Goal: Information Seeking & Learning: Find specific page/section

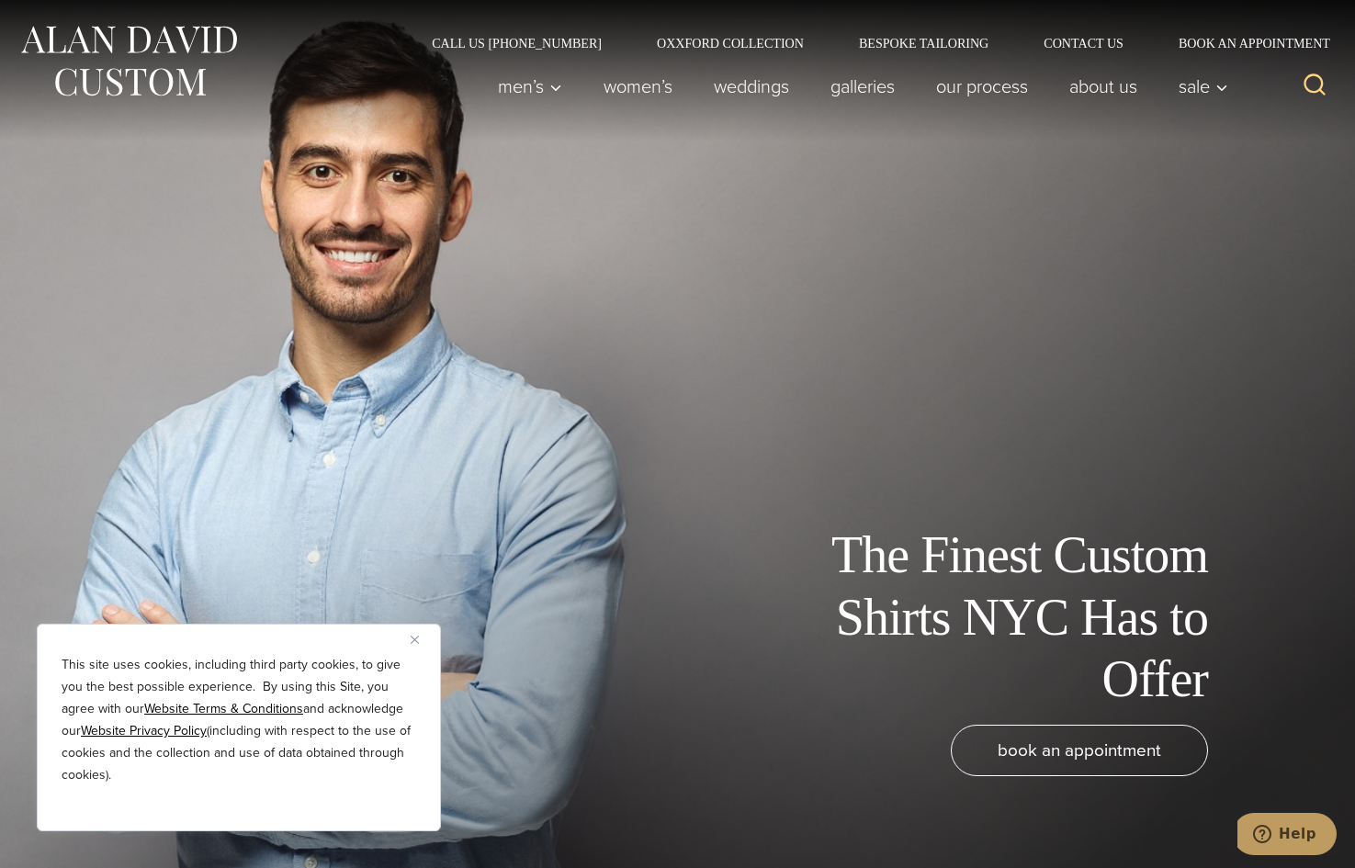
click at [420, 639] on button "Close" at bounding box center [422, 639] width 22 height 22
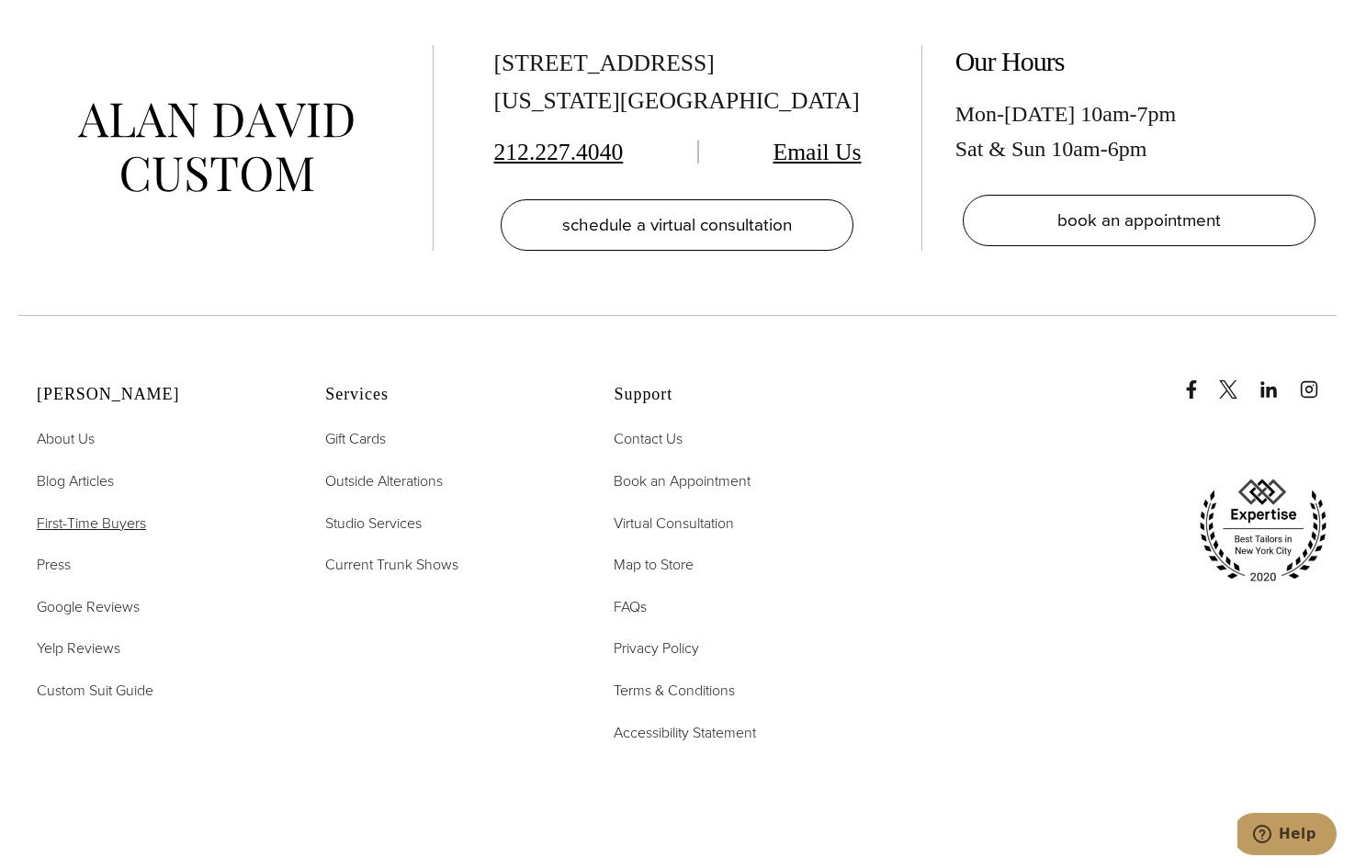
scroll to position [11081, 0]
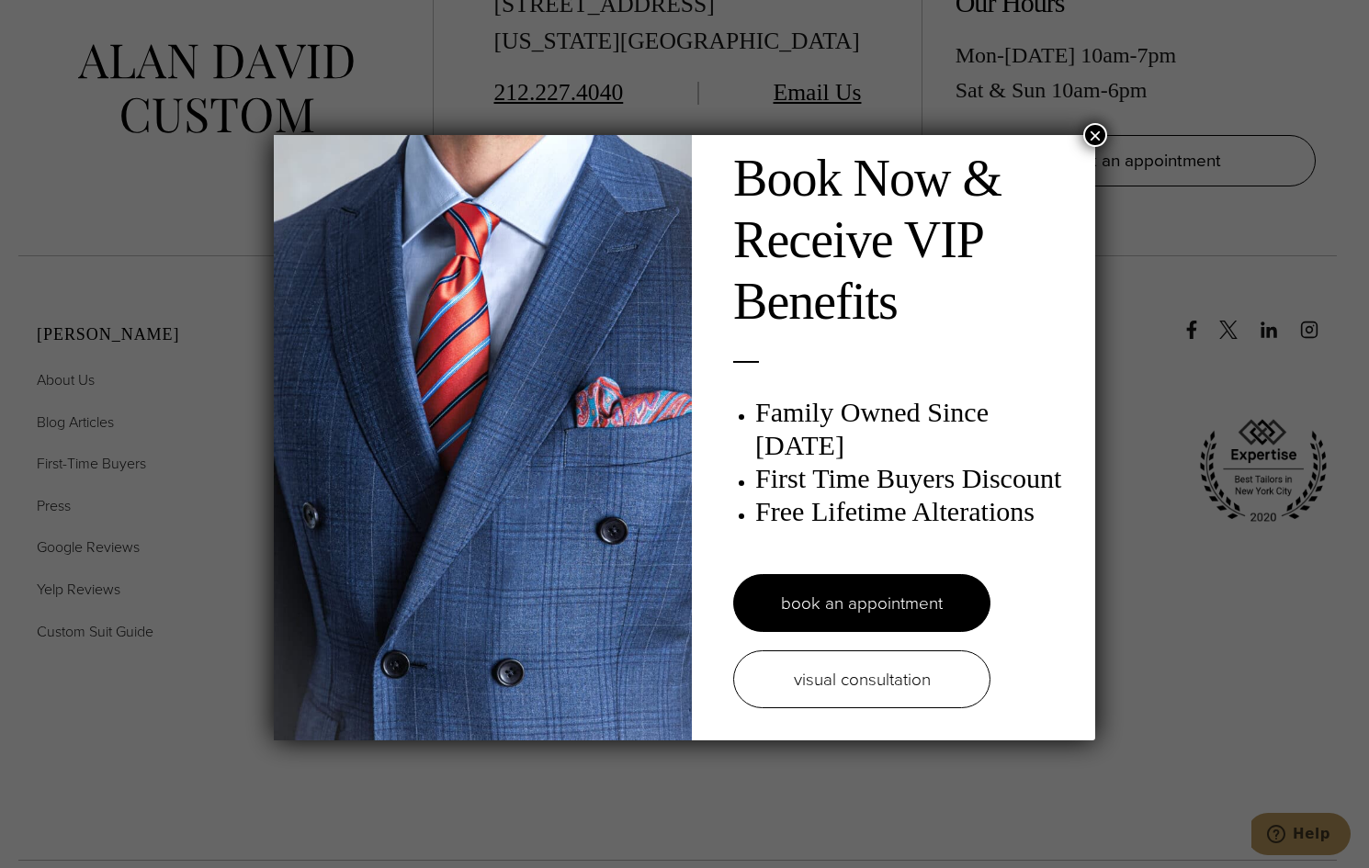
click at [1087, 134] on button "×" at bounding box center [1095, 135] width 24 height 24
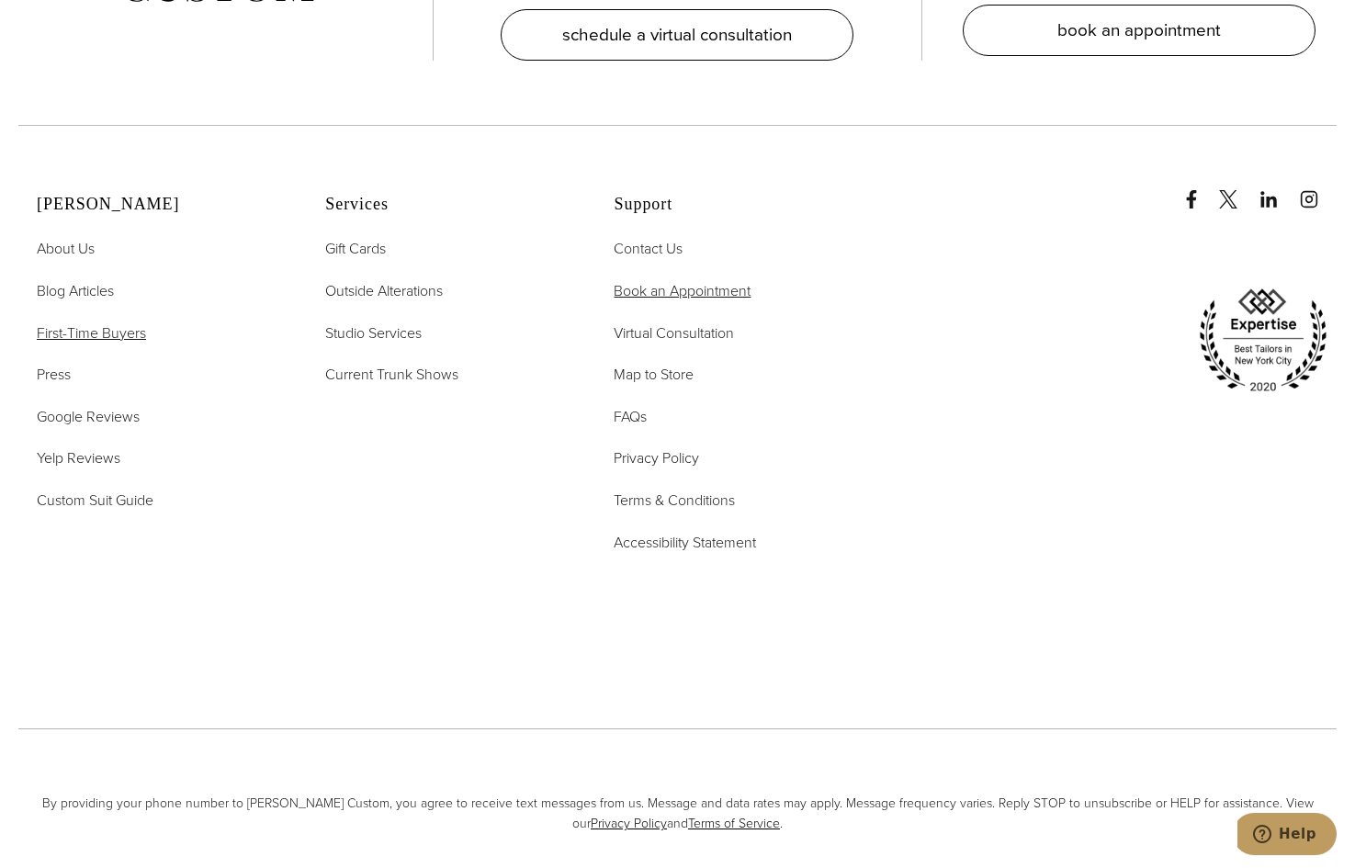
scroll to position [11424, 0]
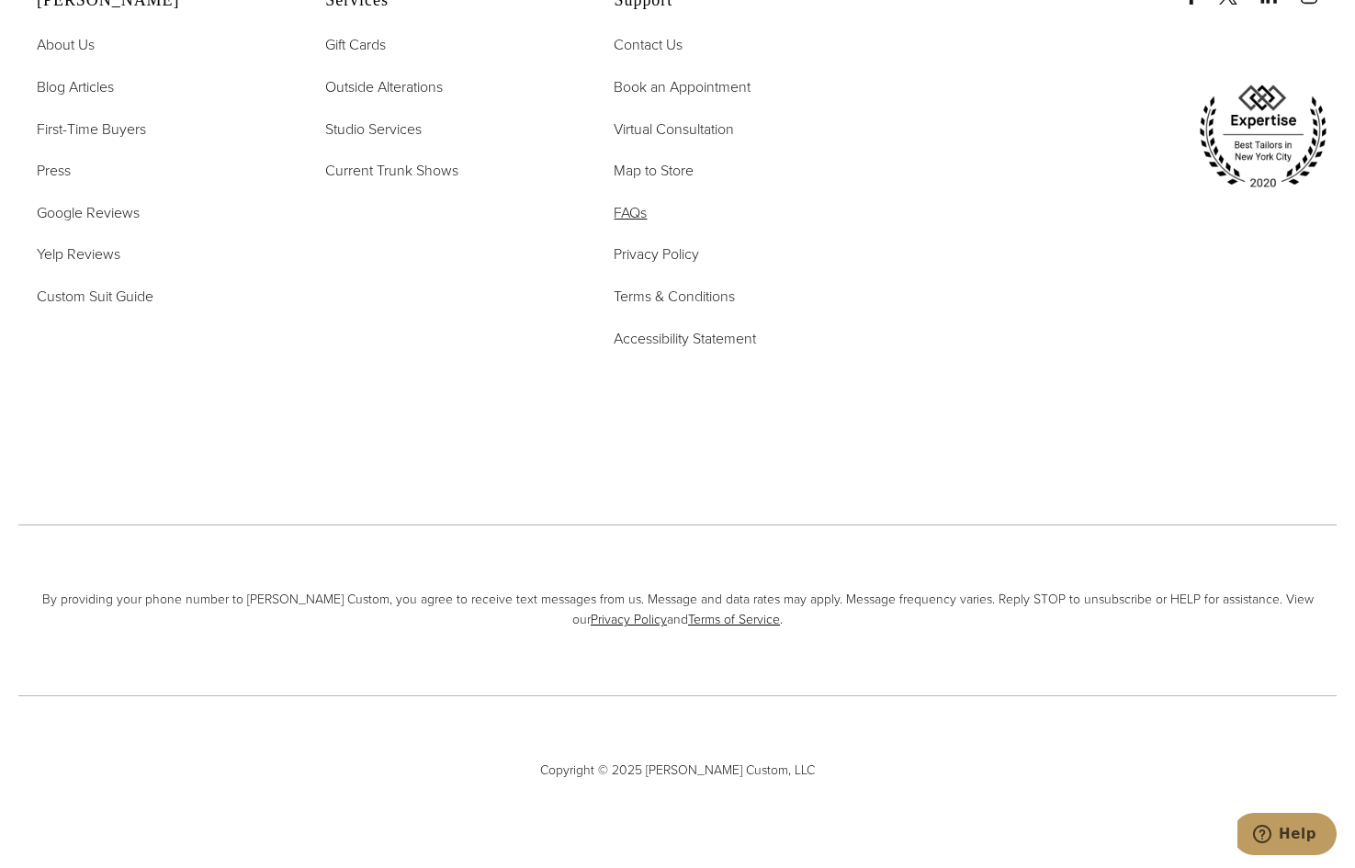
click at [628, 206] on span "FAQs" at bounding box center [630, 212] width 33 height 21
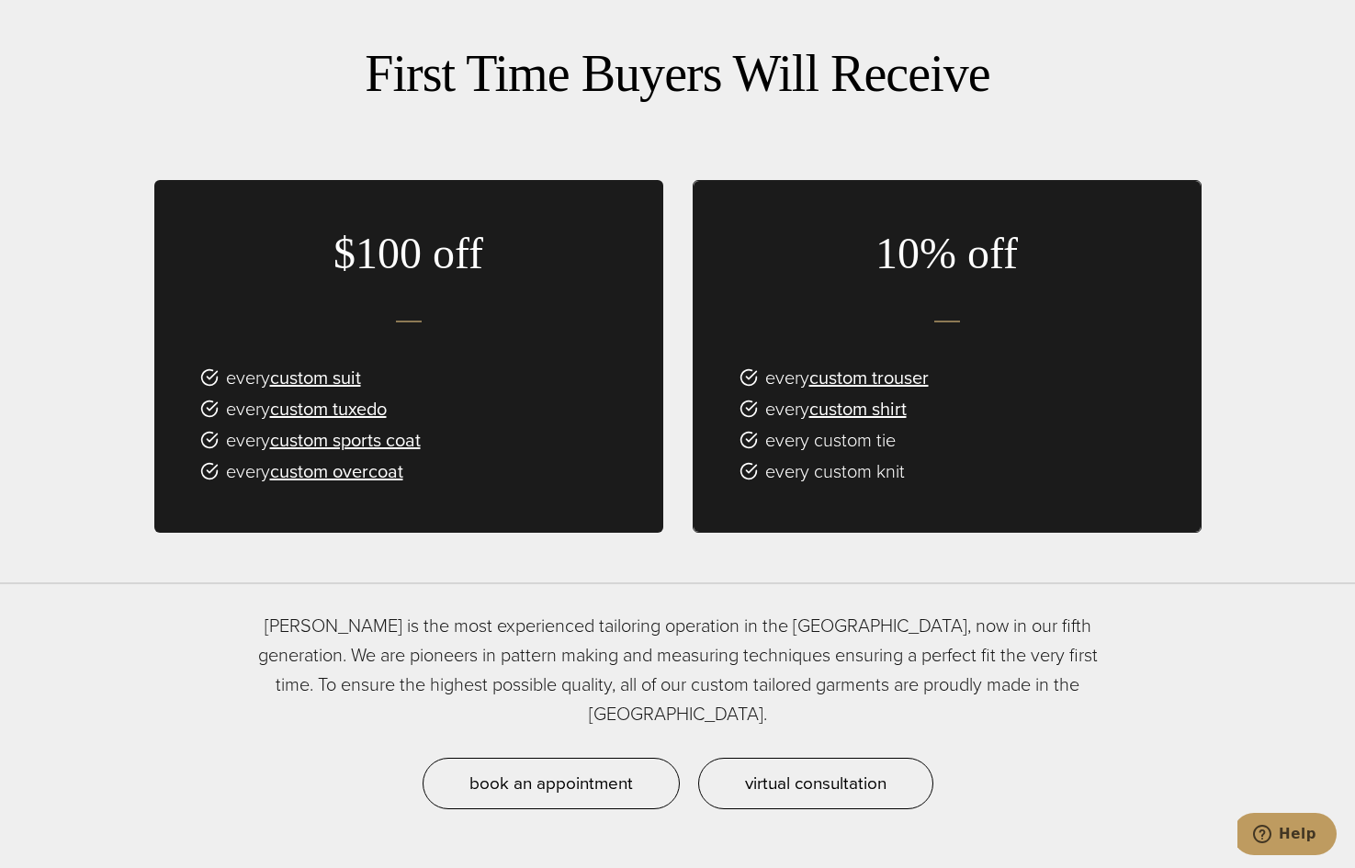
scroll to position [1488, 0]
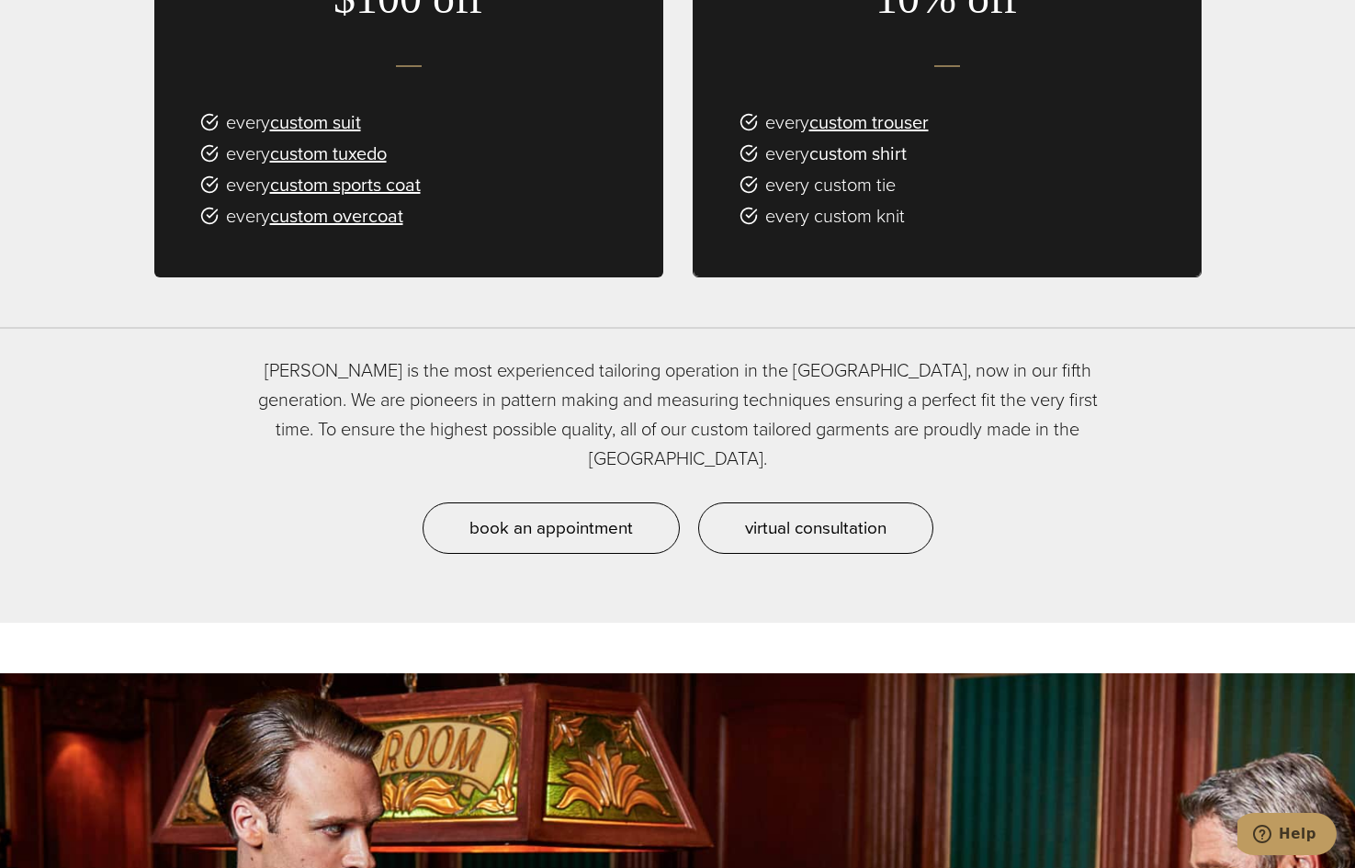
click at [866, 140] on link "custom shirt" at bounding box center [857, 154] width 97 height 28
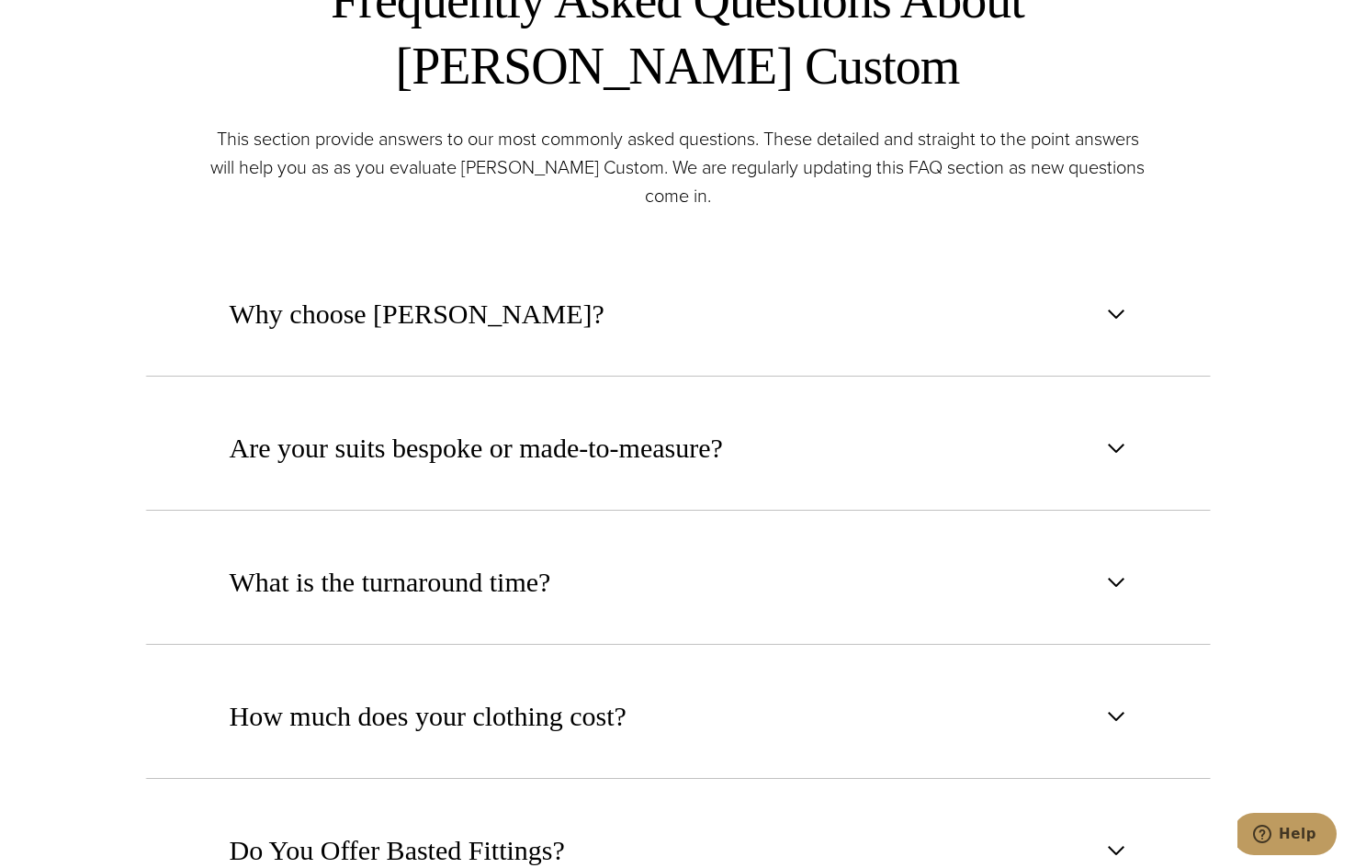
scroll to position [1158, 0]
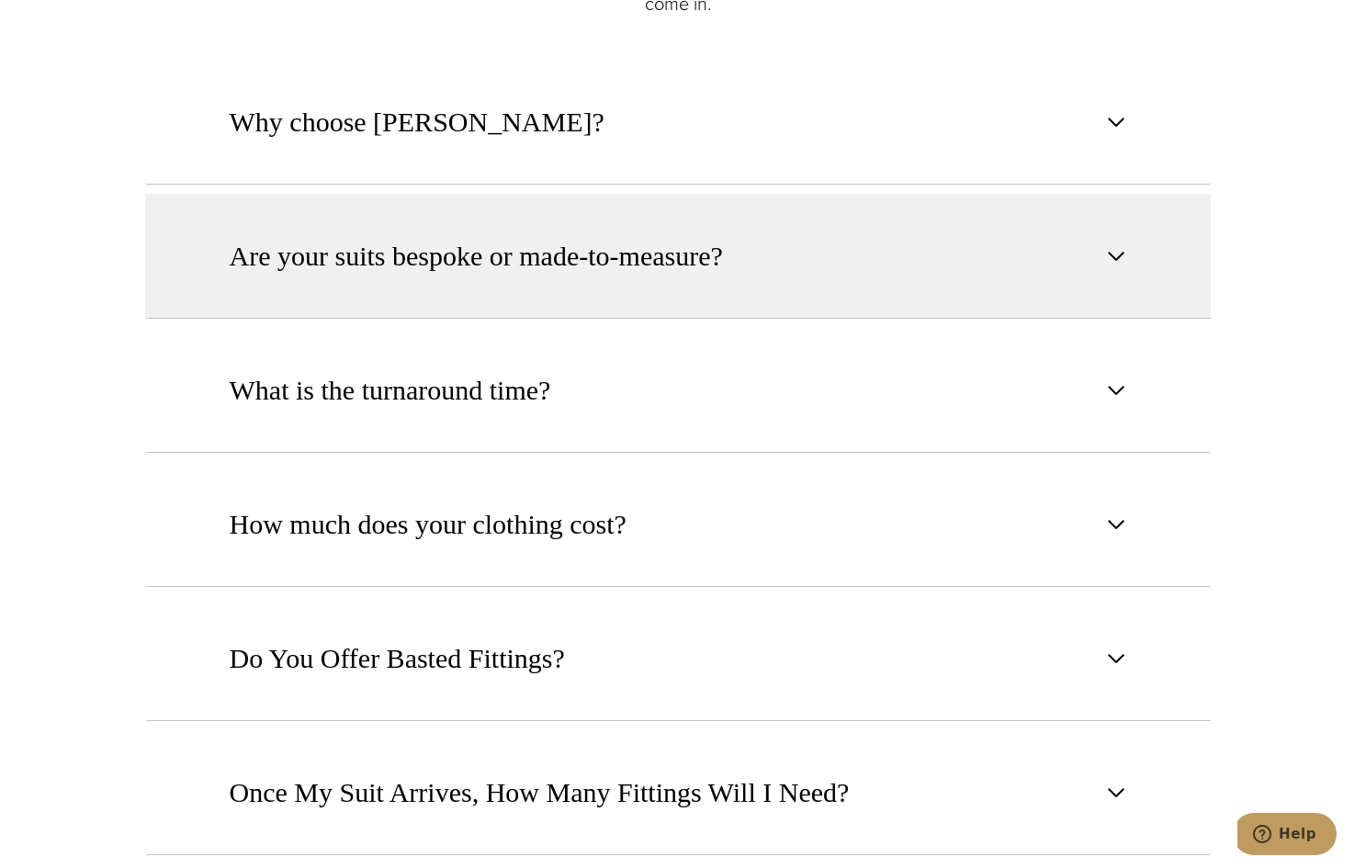
click at [1120, 259] on span "button" at bounding box center [1116, 256] width 22 height 22
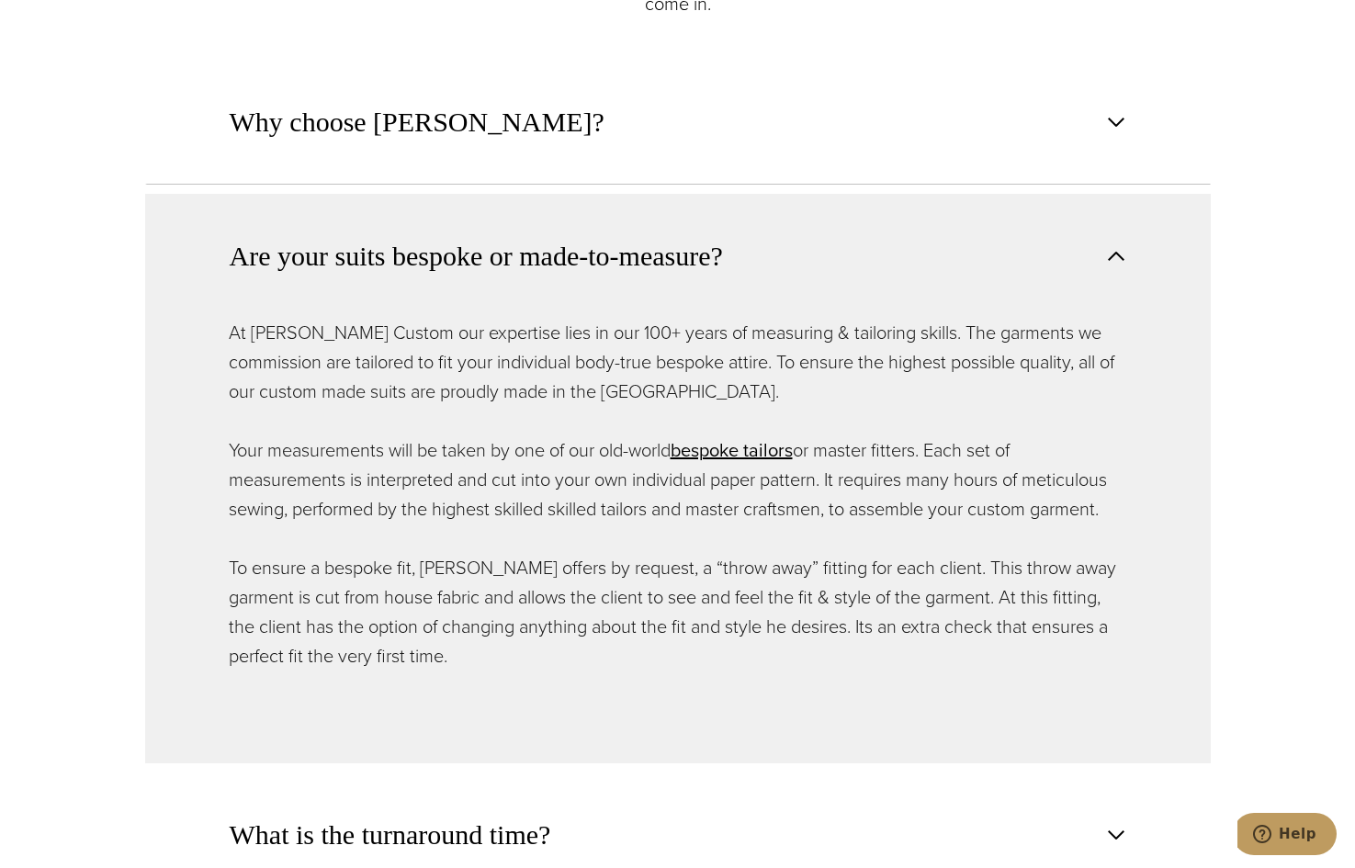
click at [1120, 259] on span "button" at bounding box center [1116, 256] width 22 height 22
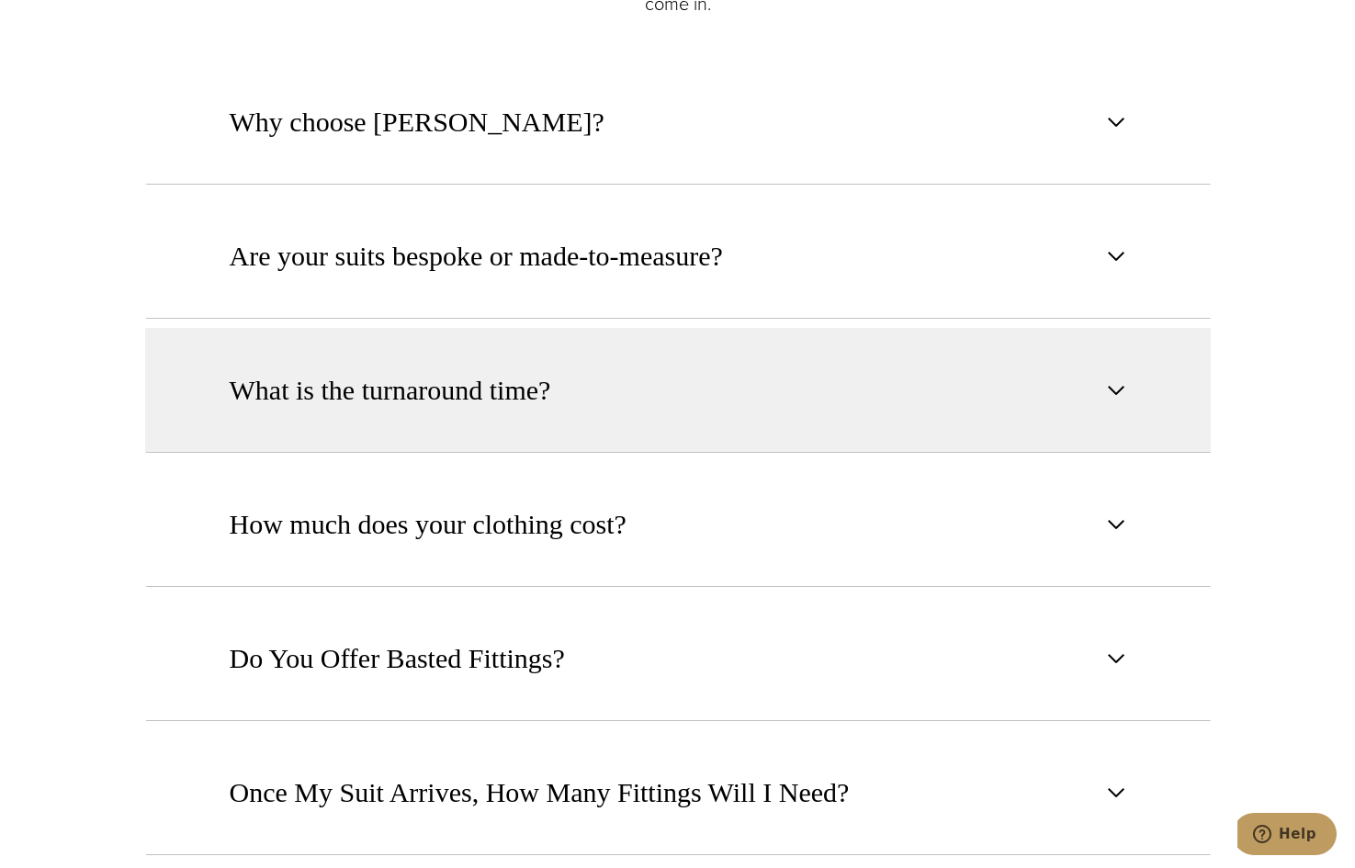
click at [1112, 382] on span "button" at bounding box center [1116, 390] width 22 height 22
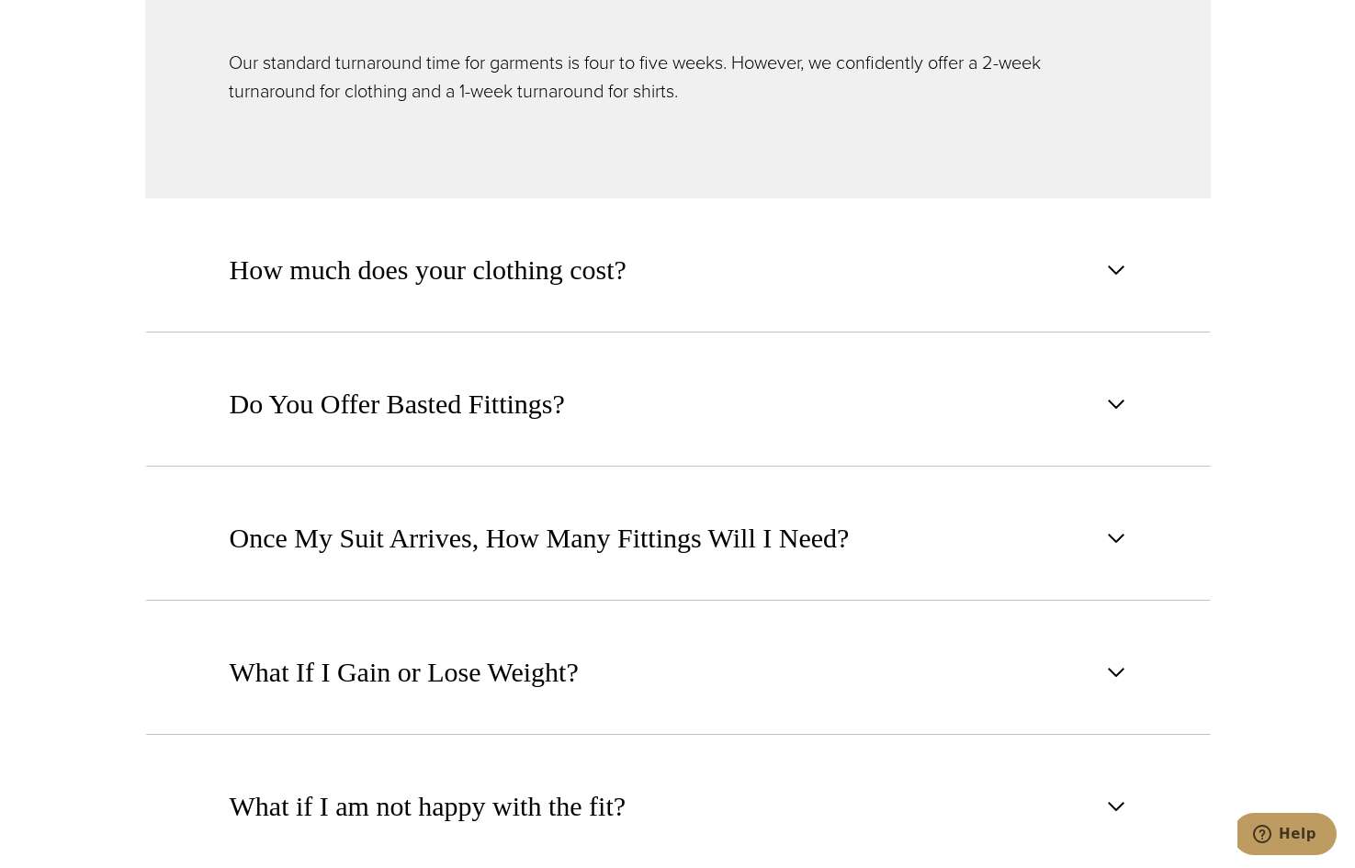
scroll to position [1654, 0]
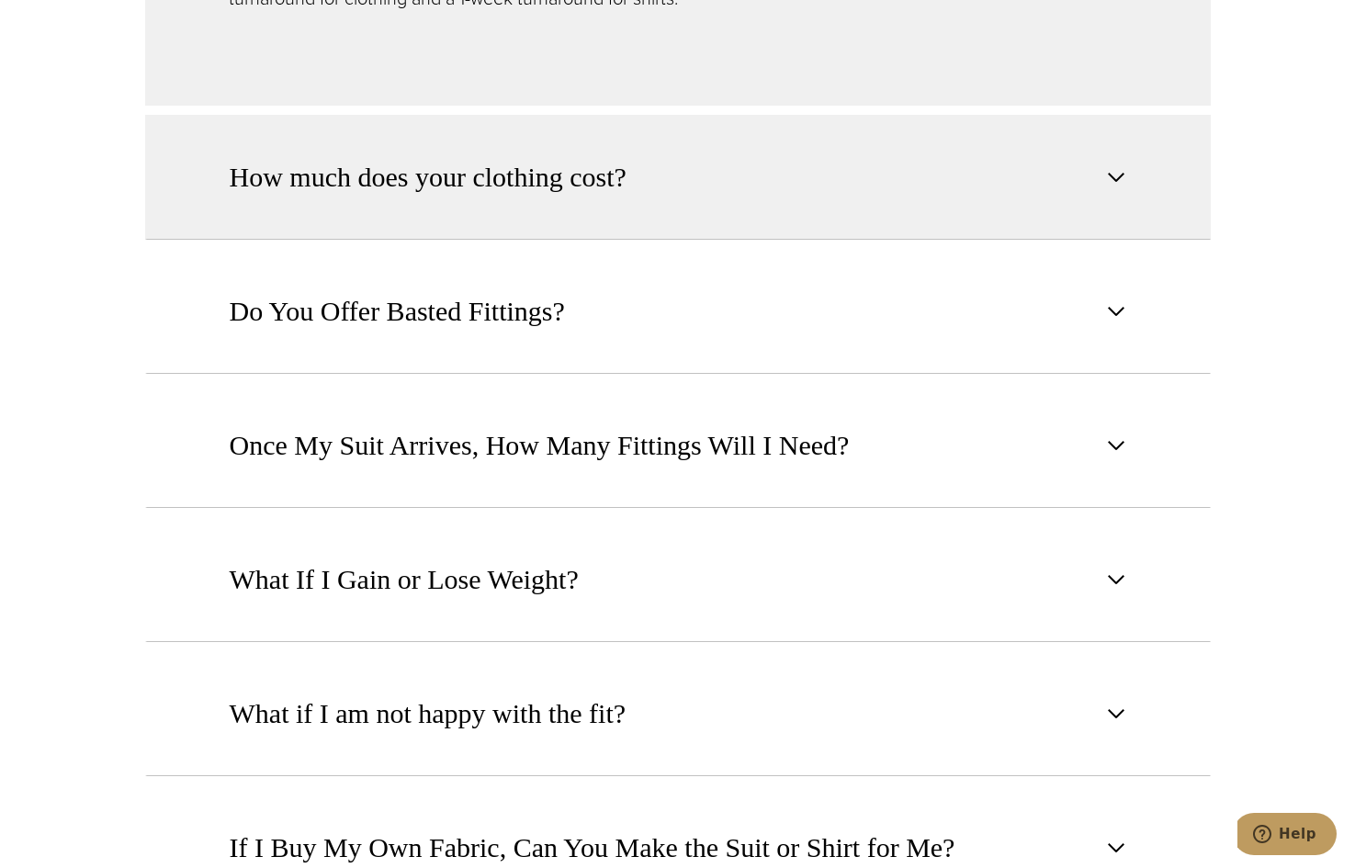
click at [1109, 177] on span "button" at bounding box center [1116, 177] width 22 height 22
